Goal: Find specific page/section: Find specific page/section

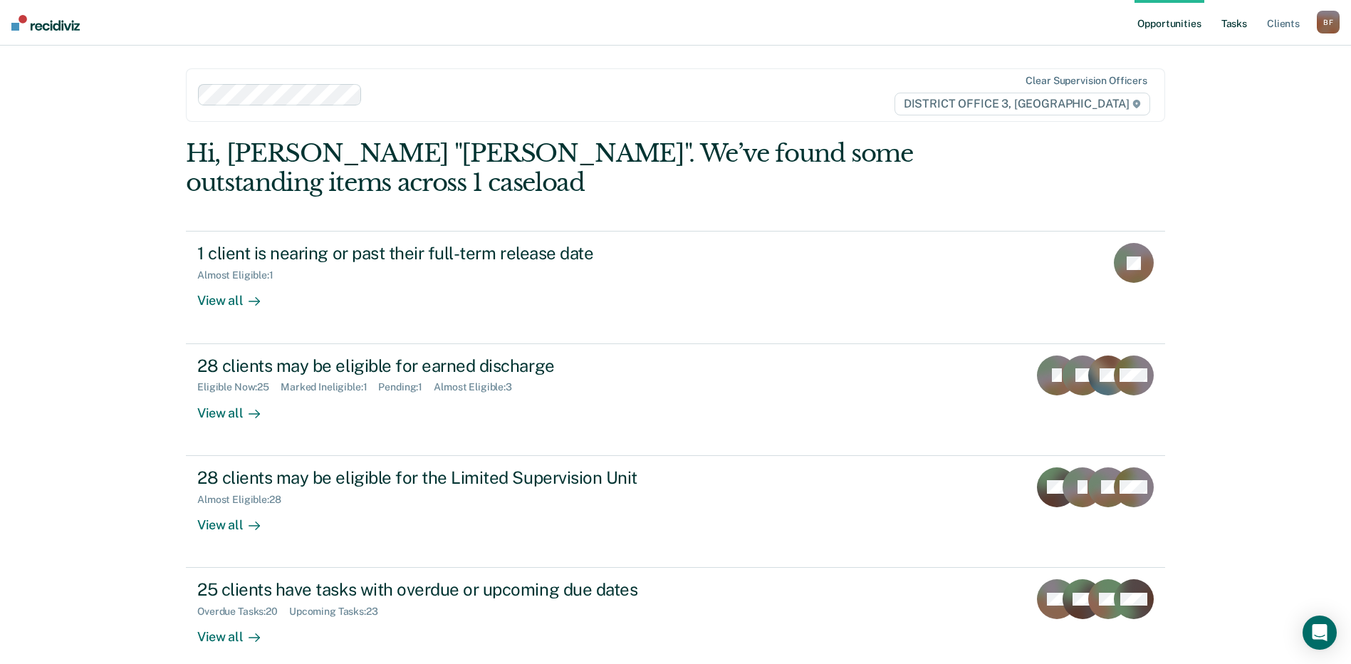
click at [1237, 23] on link "Tasks" at bounding box center [1233, 23] width 31 height 46
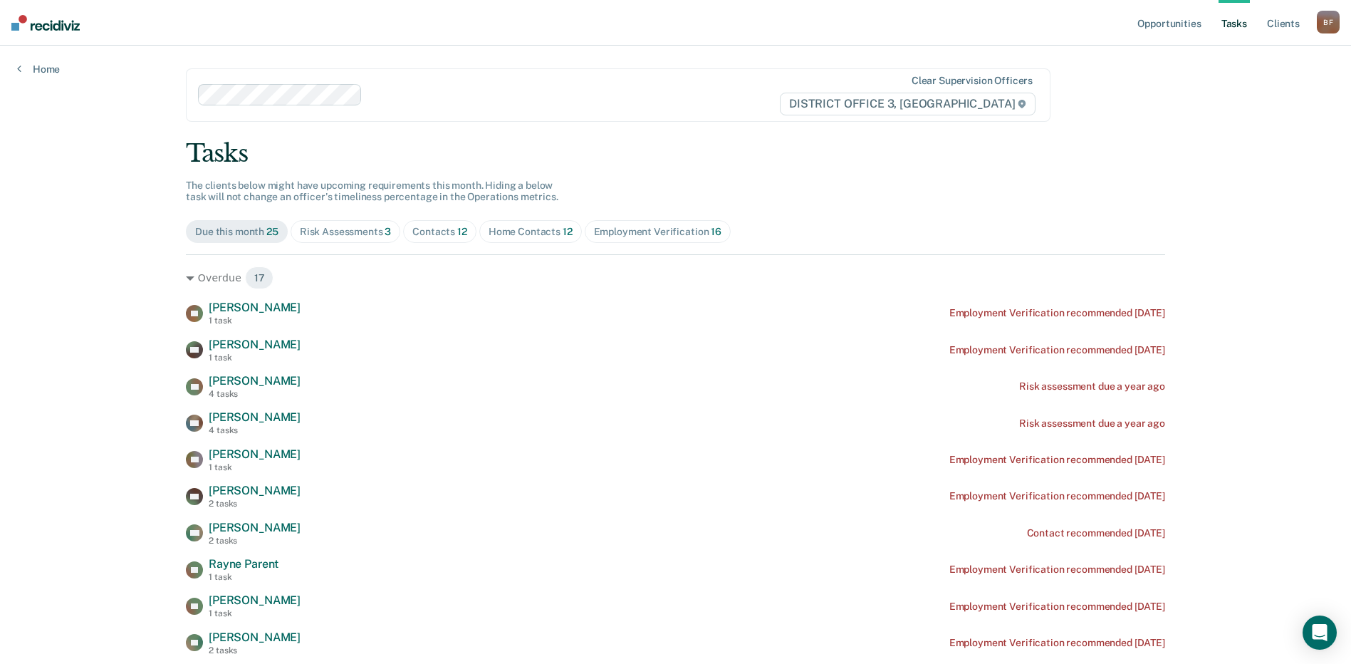
click at [346, 234] on div "Risk Assessments 3" at bounding box center [346, 232] width 92 height 12
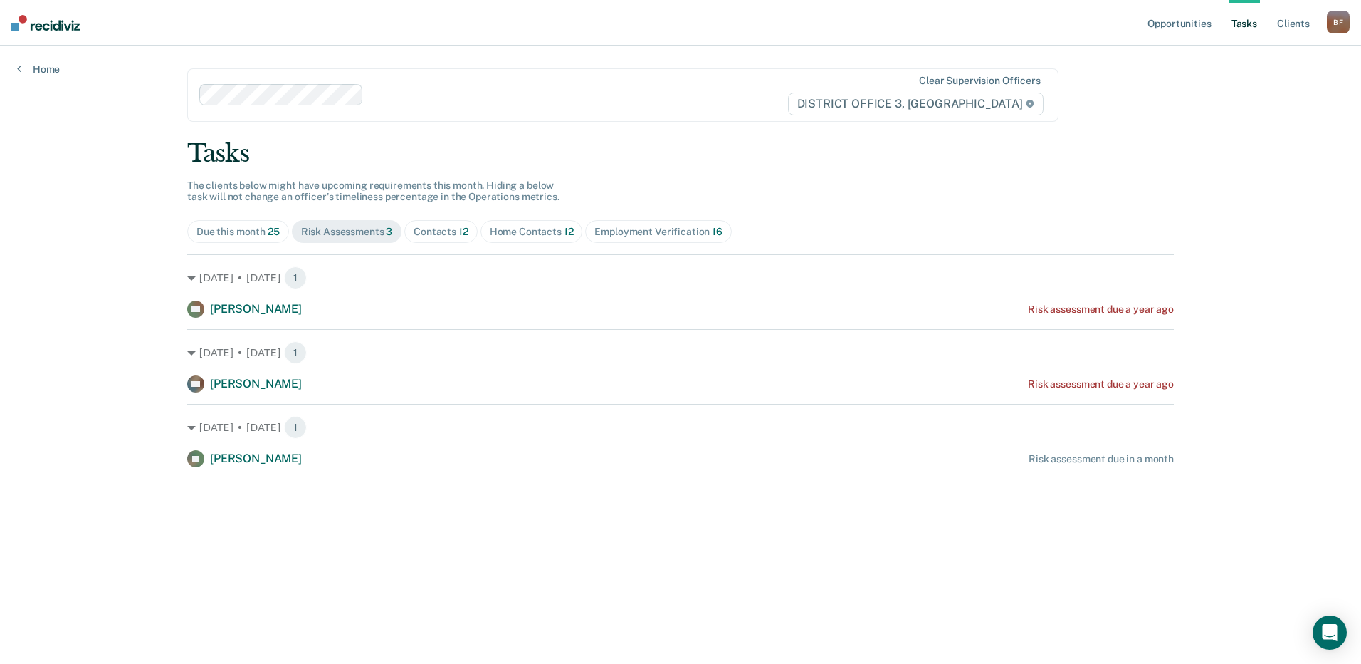
click at [439, 243] on span "Contacts 12" at bounding box center [440, 231] width 73 height 23
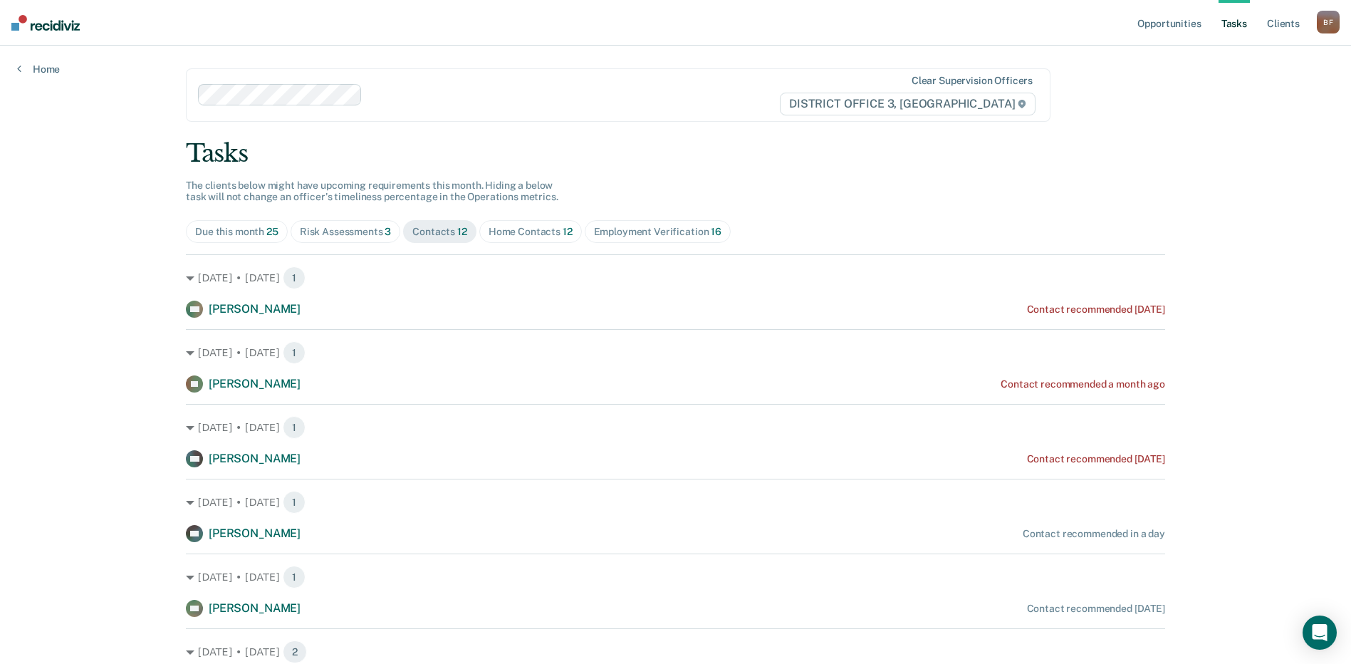
click at [499, 232] on div "Home Contacts 12" at bounding box center [530, 232] width 84 height 12
drag, startPoint x: 1332, startPoint y: 22, endPoint x: 1325, endPoint y: 19, distance: 7.7
click at [1331, 23] on div "B F" at bounding box center [1327, 22] width 23 height 23
